Goal: Task Accomplishment & Management: Manage account settings

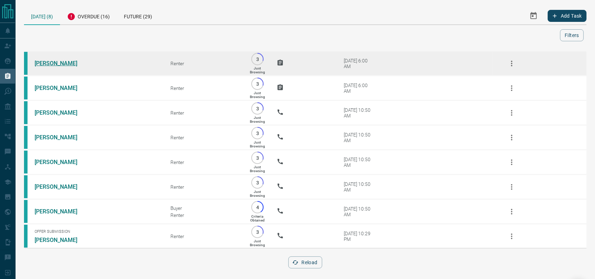
click at [42, 64] on link "[PERSON_NAME]" at bounding box center [61, 63] width 53 height 7
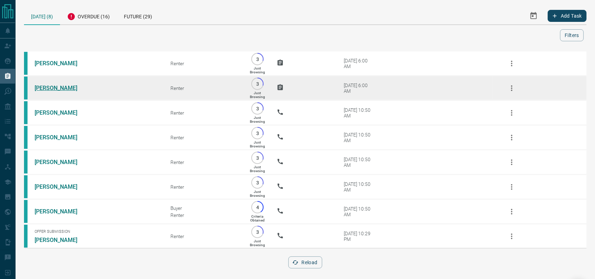
click at [54, 88] on link "[PERSON_NAME]" at bounding box center [61, 88] width 53 height 7
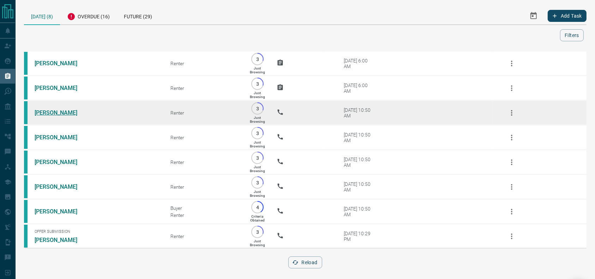
click at [42, 114] on link "[PERSON_NAME]" at bounding box center [61, 112] width 53 height 7
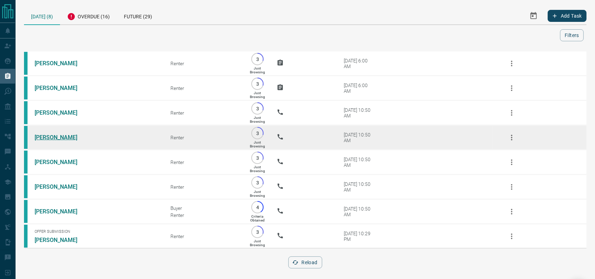
click at [48, 139] on link "[PERSON_NAME]" at bounding box center [61, 137] width 53 height 7
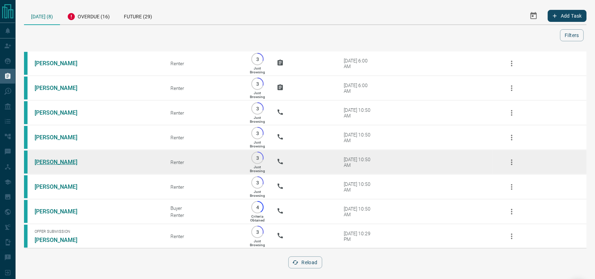
click at [43, 165] on link "[PERSON_NAME]" at bounding box center [61, 162] width 53 height 7
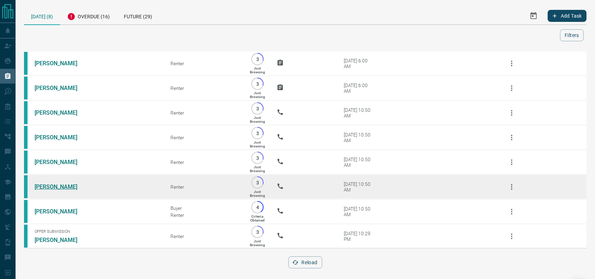
click at [61, 190] on link "[PERSON_NAME]" at bounding box center [61, 186] width 53 height 7
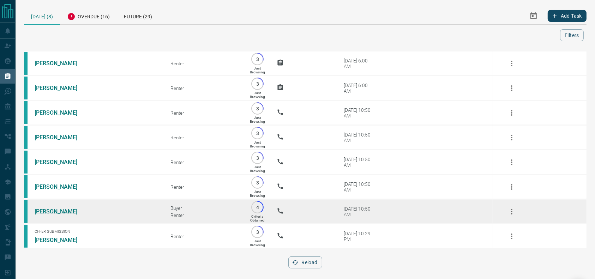
click at [56, 215] on link "[PERSON_NAME]" at bounding box center [61, 211] width 53 height 7
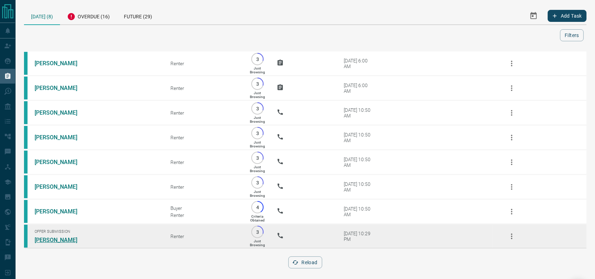
click at [51, 243] on link "[PERSON_NAME]" at bounding box center [61, 240] width 53 height 7
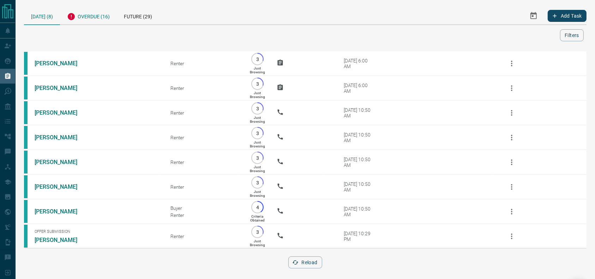
click at [107, 14] on div "Overdue (16)" at bounding box center [88, 15] width 57 height 17
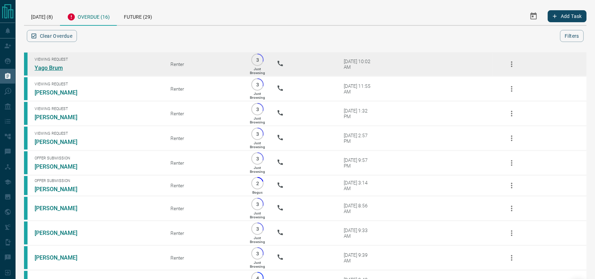
click at [59, 67] on link "Yago Brum" at bounding box center [61, 68] width 53 height 7
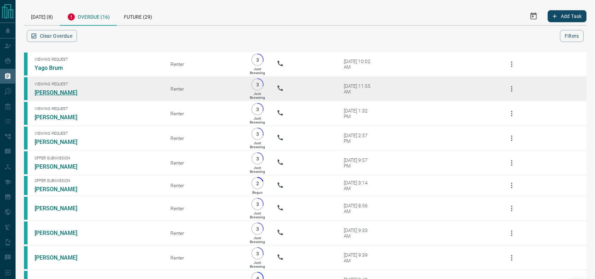
click at [65, 95] on link "[PERSON_NAME]" at bounding box center [61, 92] width 53 height 7
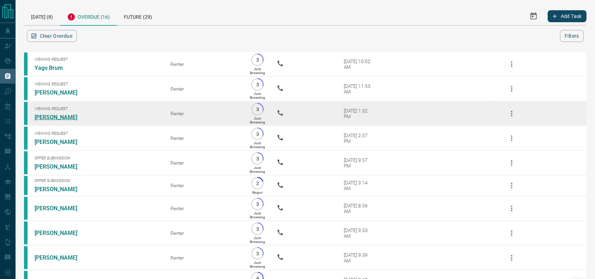
click at [47, 120] on link "[PERSON_NAME]" at bounding box center [61, 117] width 53 height 7
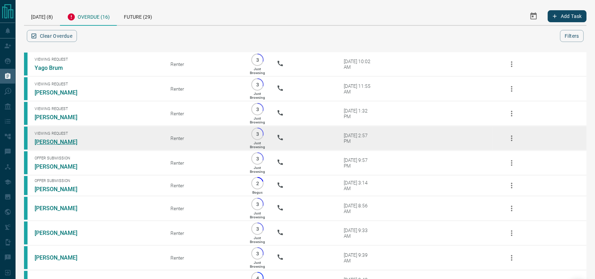
click at [70, 143] on link "[PERSON_NAME]" at bounding box center [61, 142] width 53 height 7
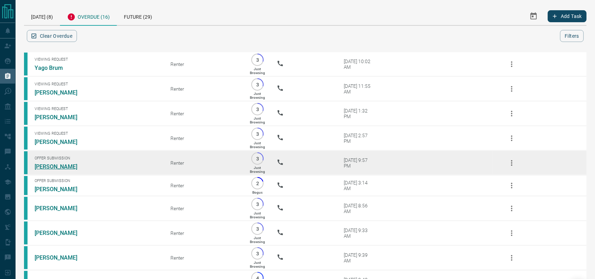
click at [51, 170] on link "[PERSON_NAME]" at bounding box center [61, 166] width 53 height 7
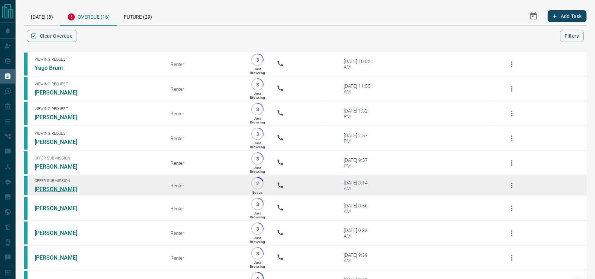
click at [61, 193] on link "[PERSON_NAME]" at bounding box center [61, 189] width 53 height 7
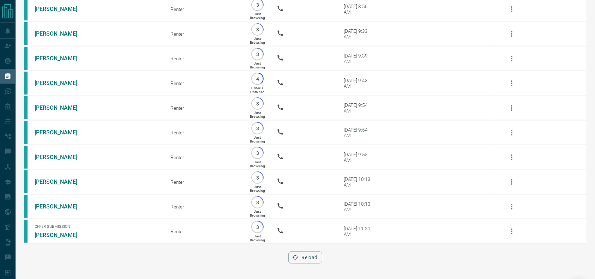
scroll to position [216, 0]
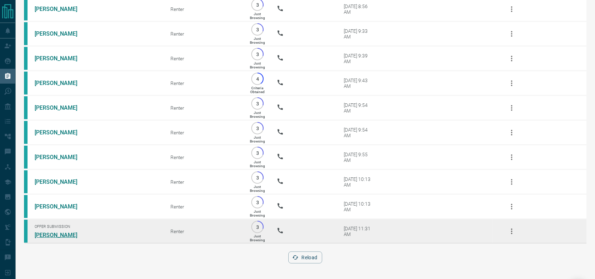
click at [60, 233] on link "[PERSON_NAME]" at bounding box center [61, 235] width 53 height 7
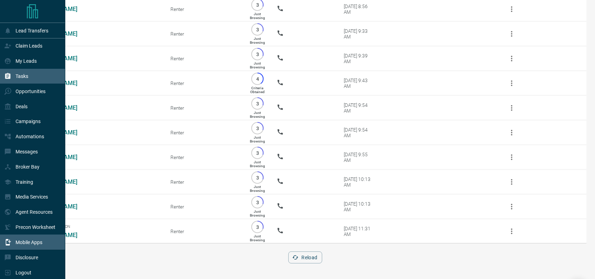
scroll to position [6, 0]
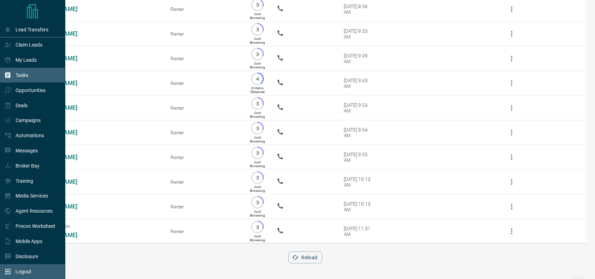
click at [7, 269] on icon at bounding box center [7, 271] width 7 height 7
